Goal: Information Seeking & Learning: Understand process/instructions

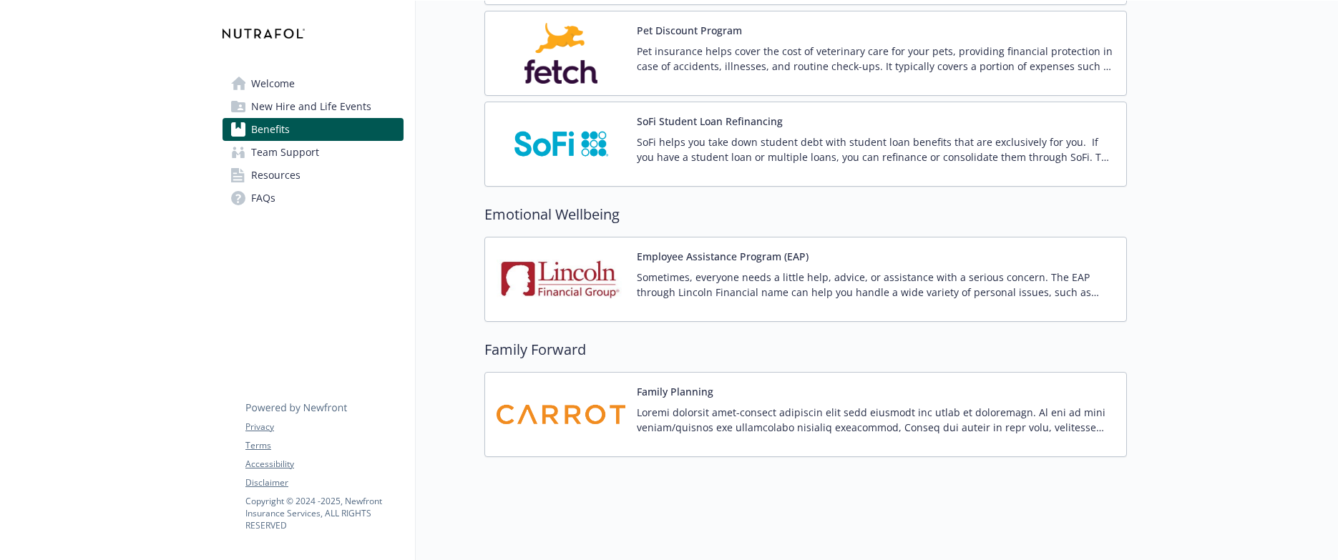
click at [310, 155] on span "Team Support" at bounding box center [285, 152] width 68 height 23
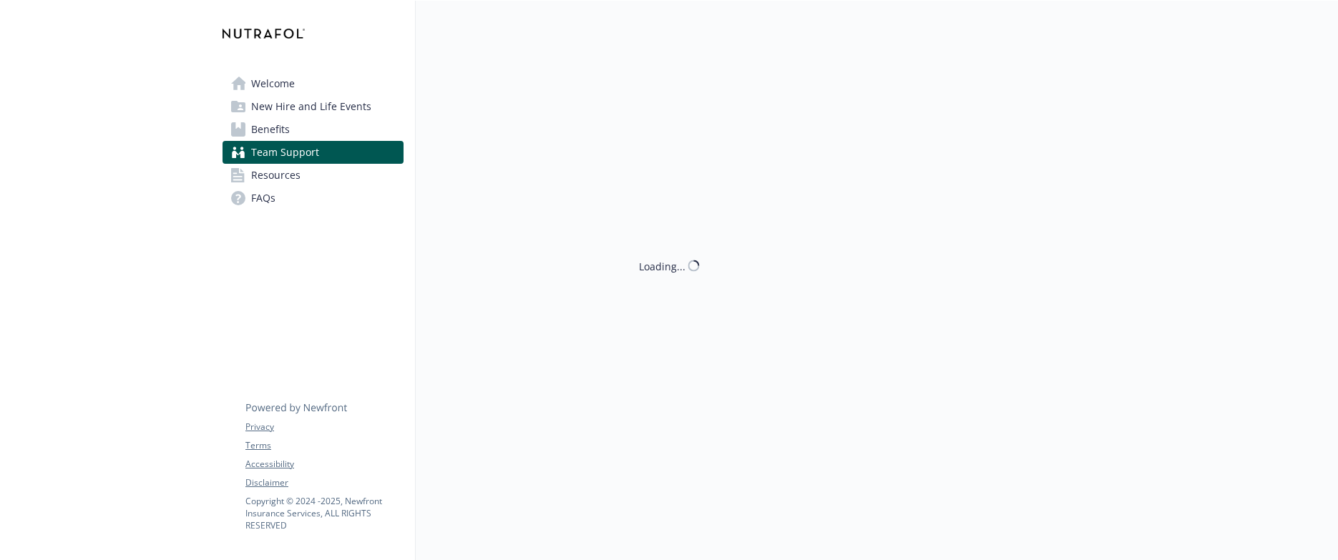
scroll to position [43, 0]
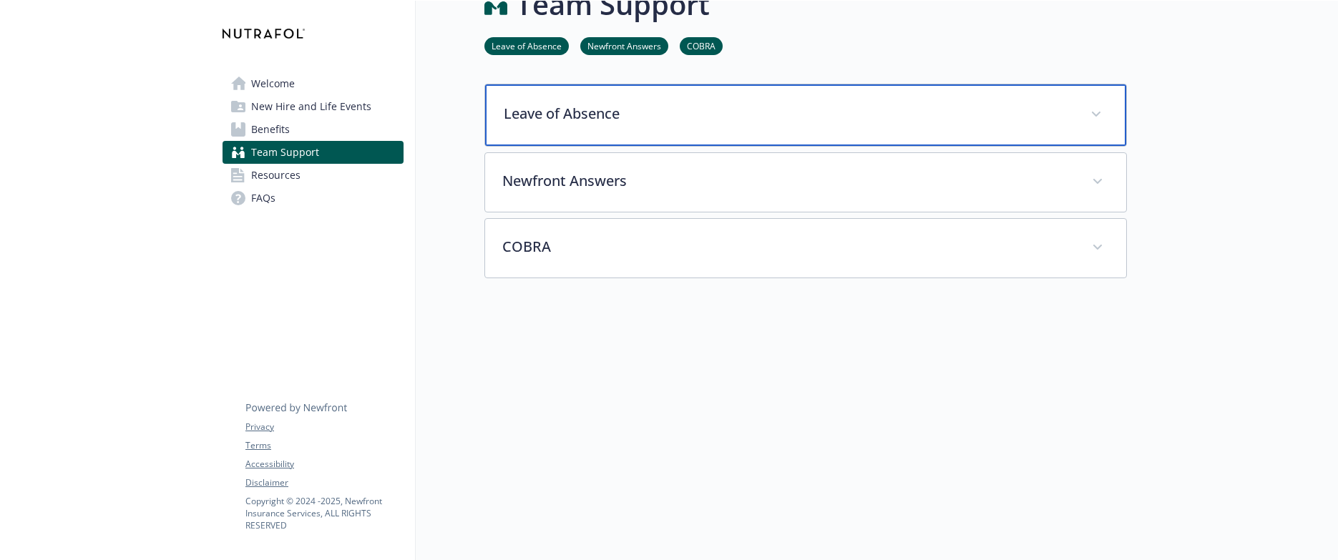
click at [622, 121] on div "Leave of Absence" at bounding box center [805, 115] width 641 height 62
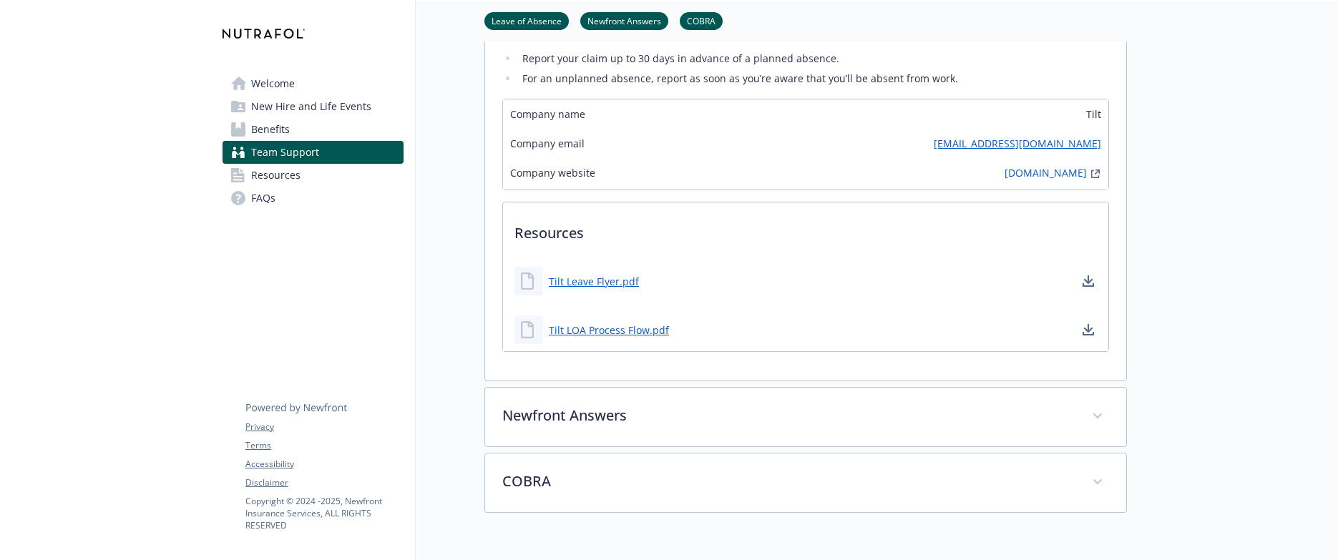
scroll to position [306, 0]
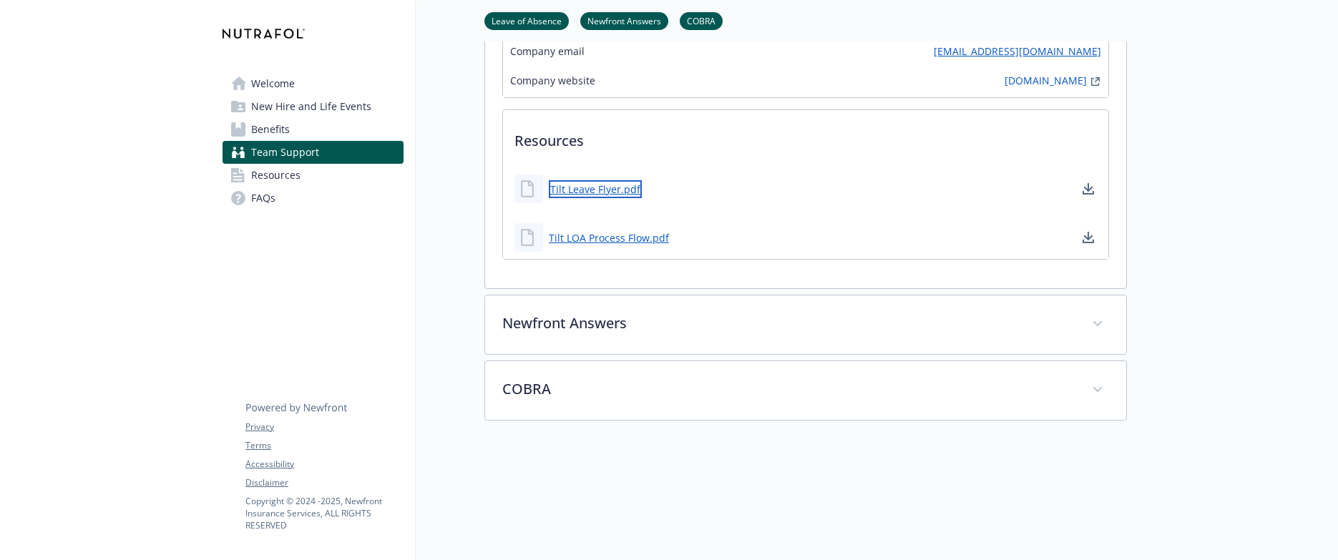
click at [596, 190] on link "Tilt Leave Flyer.pdf" at bounding box center [595, 189] width 93 height 18
click at [628, 241] on link "Tilt LOA Process Flow.pdf" at bounding box center [610, 238] width 123 height 18
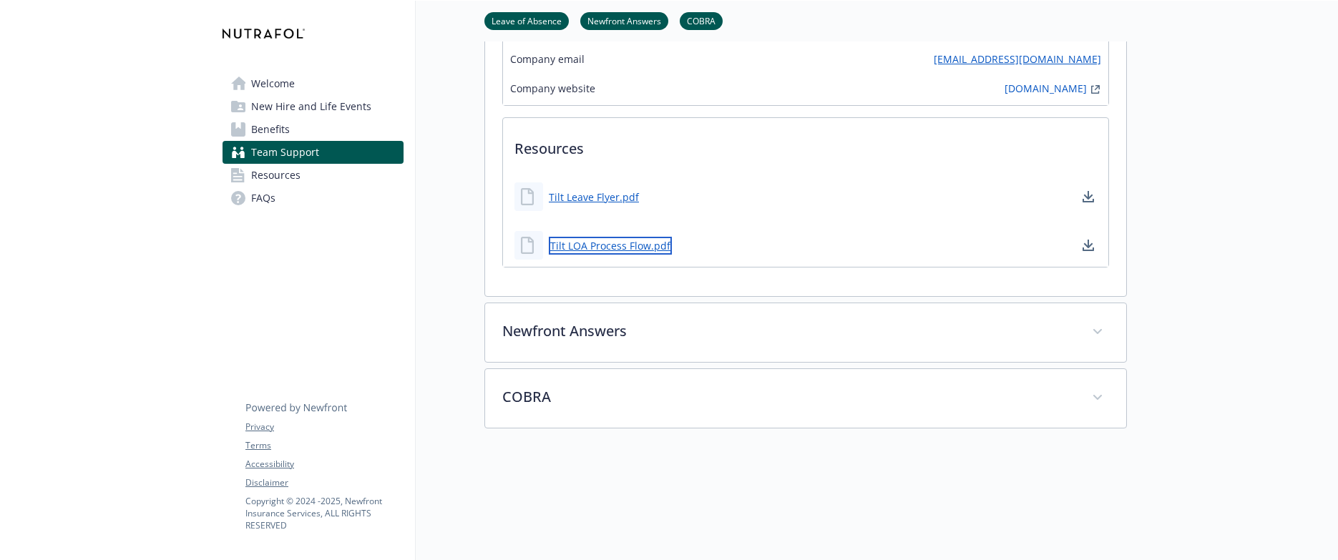
scroll to position [91, 0]
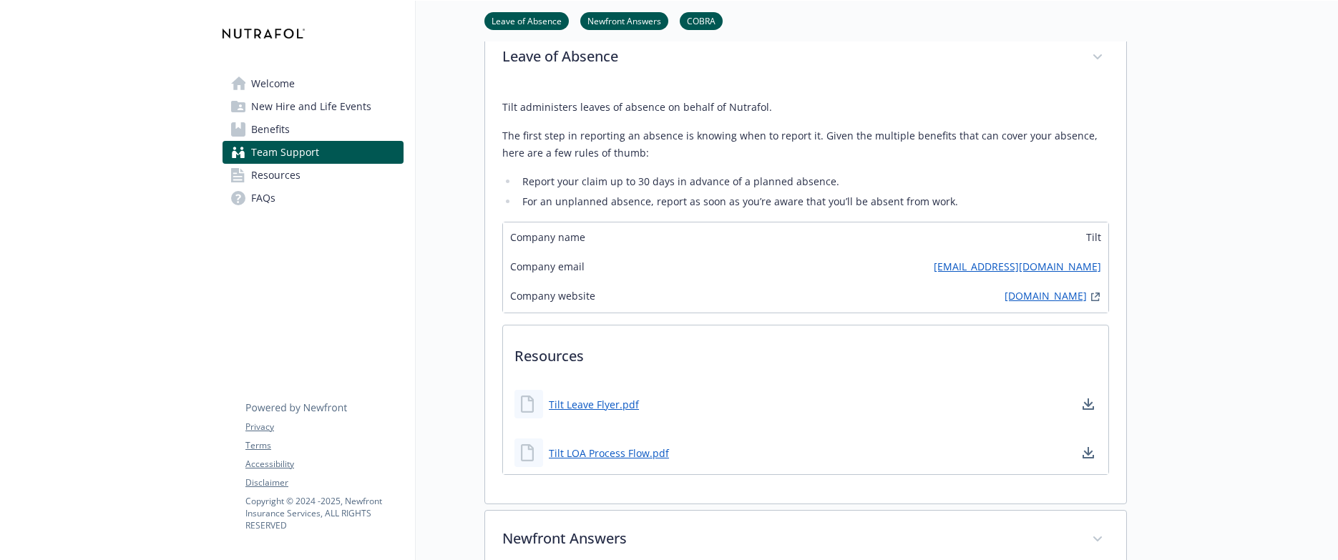
click at [1040, 298] on link "[DOMAIN_NAME]" at bounding box center [1046, 296] width 82 height 17
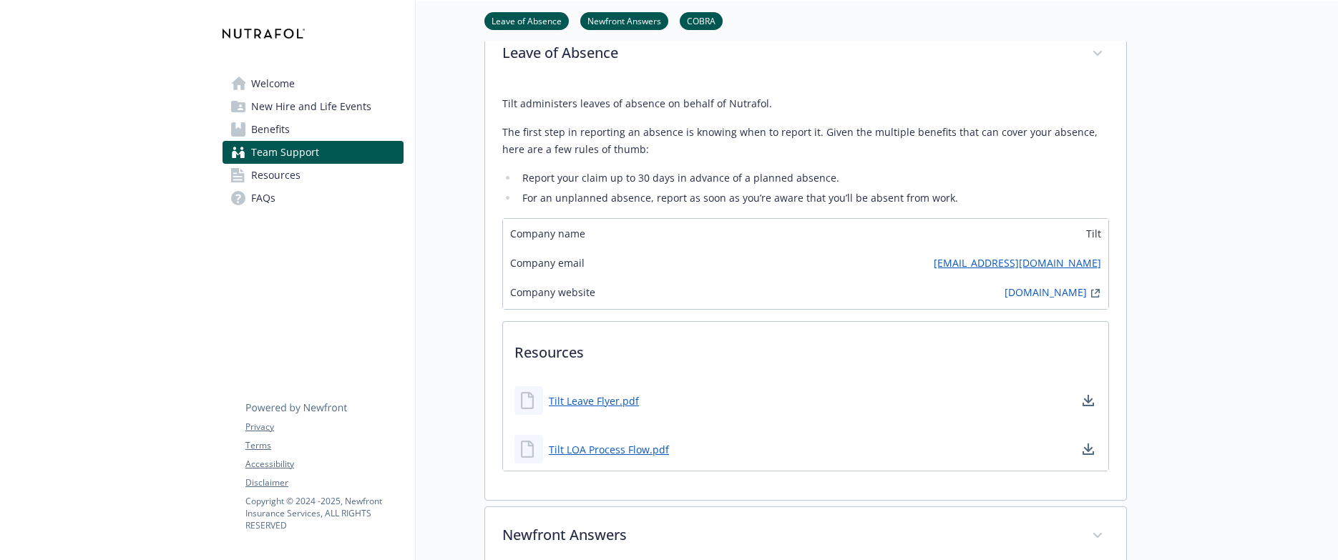
scroll to position [100, 0]
